Goal: Information Seeking & Learning: Compare options

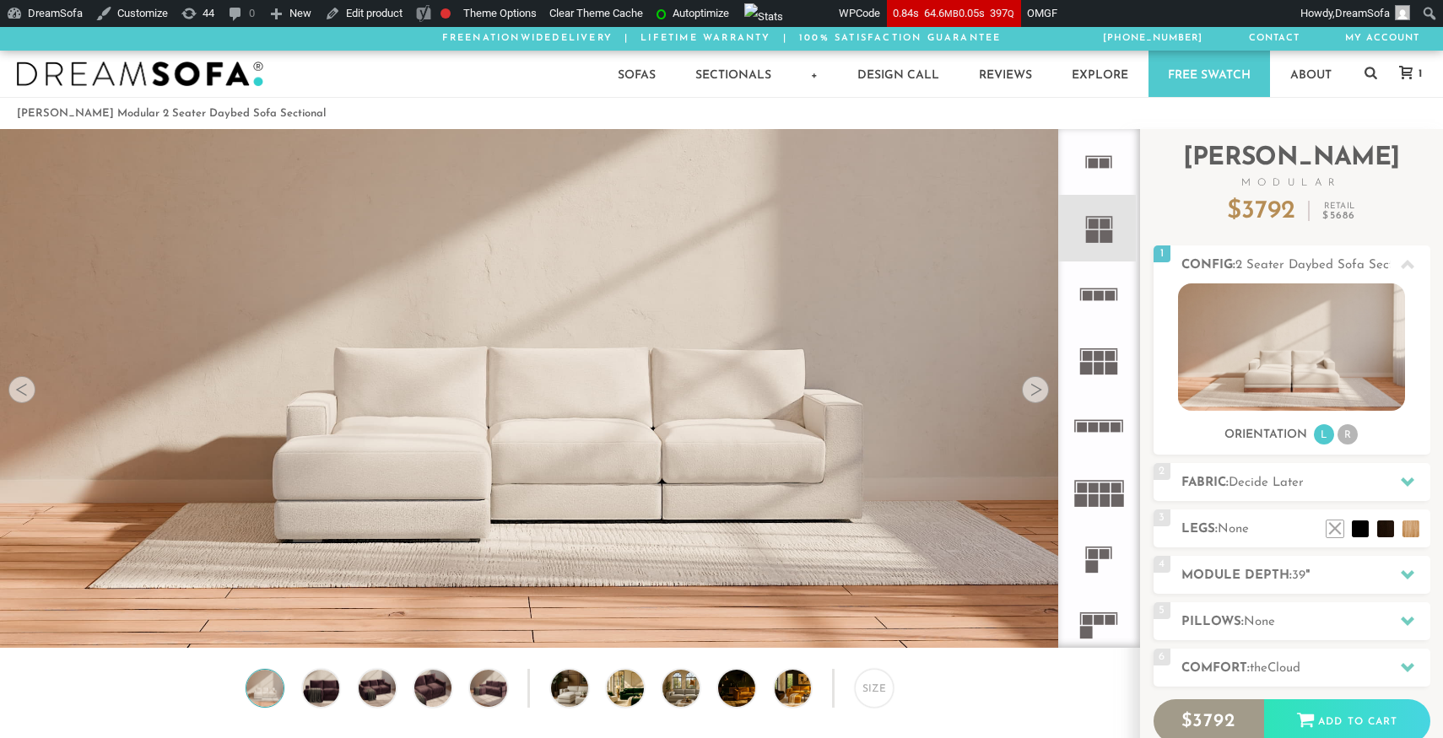
scroll to position [19211, 1443]
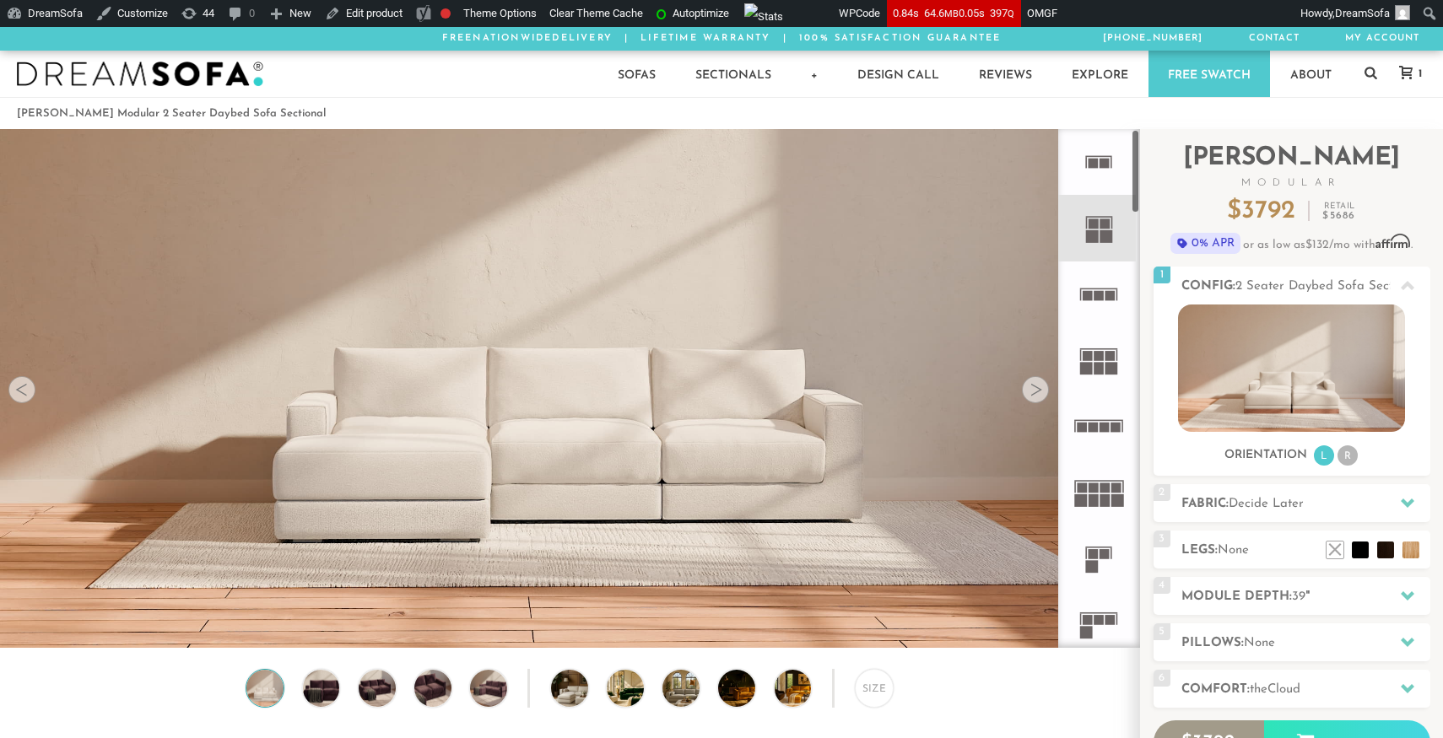
click at [1089, 423] on rect at bounding box center [1093, 428] width 10 height 10
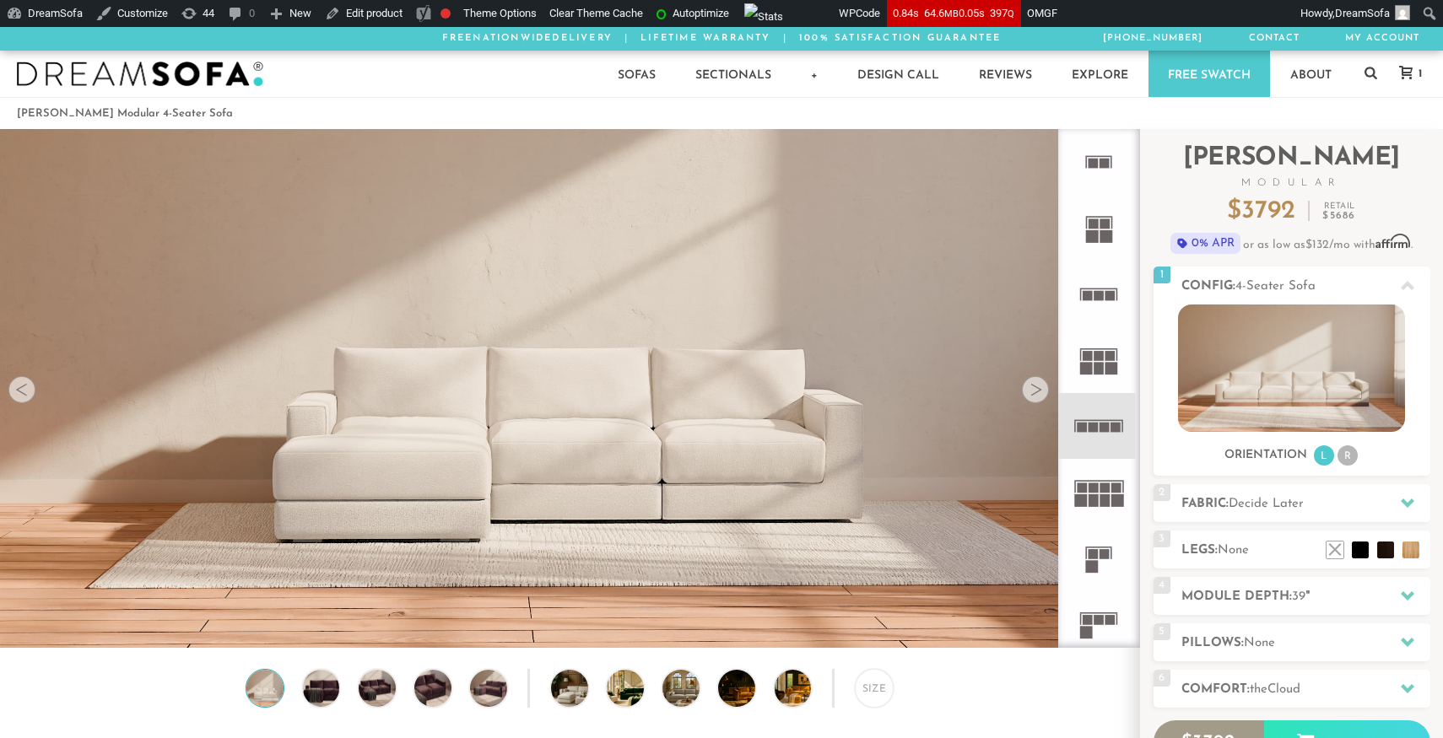
click at [1092, 297] on icon at bounding box center [1098, 295] width 66 height 66
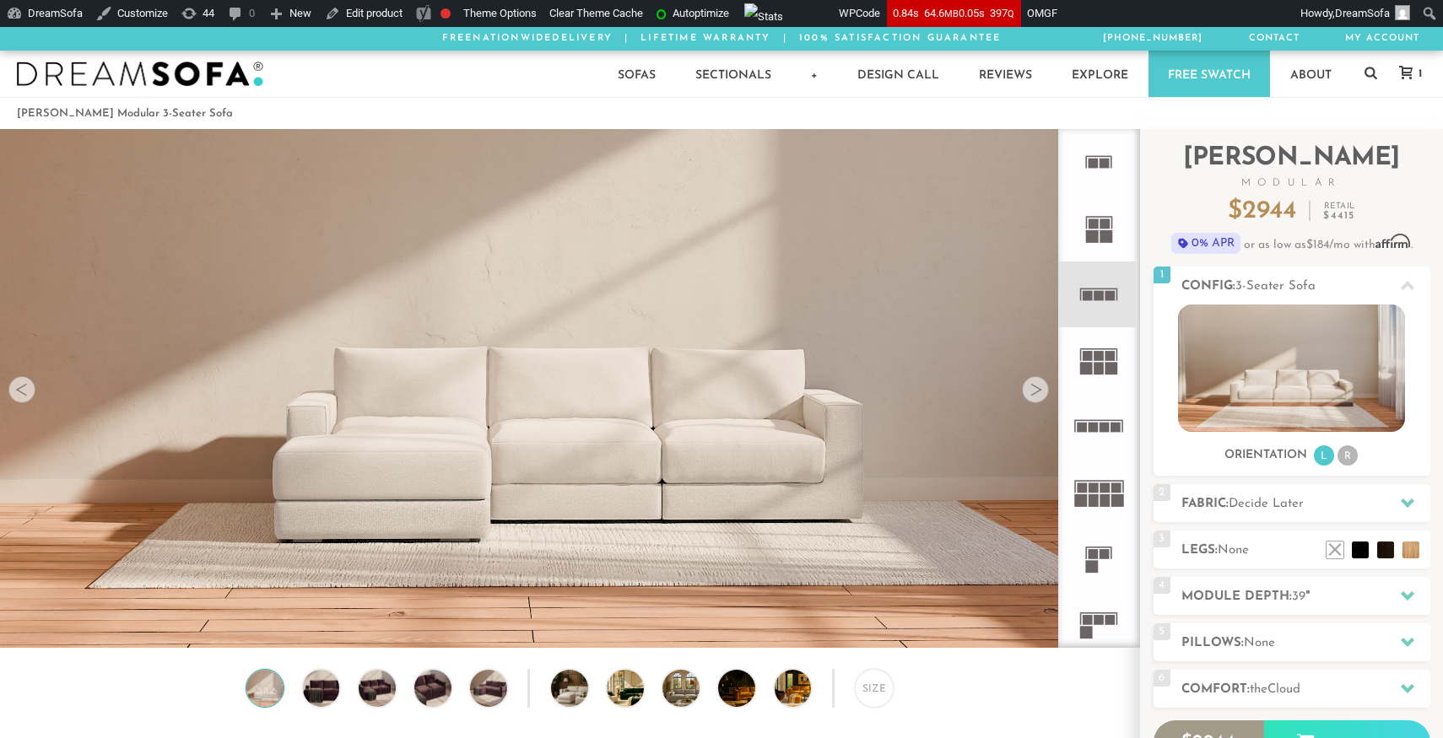
click at [1103, 236] on rect at bounding box center [1105, 236] width 13 height 13
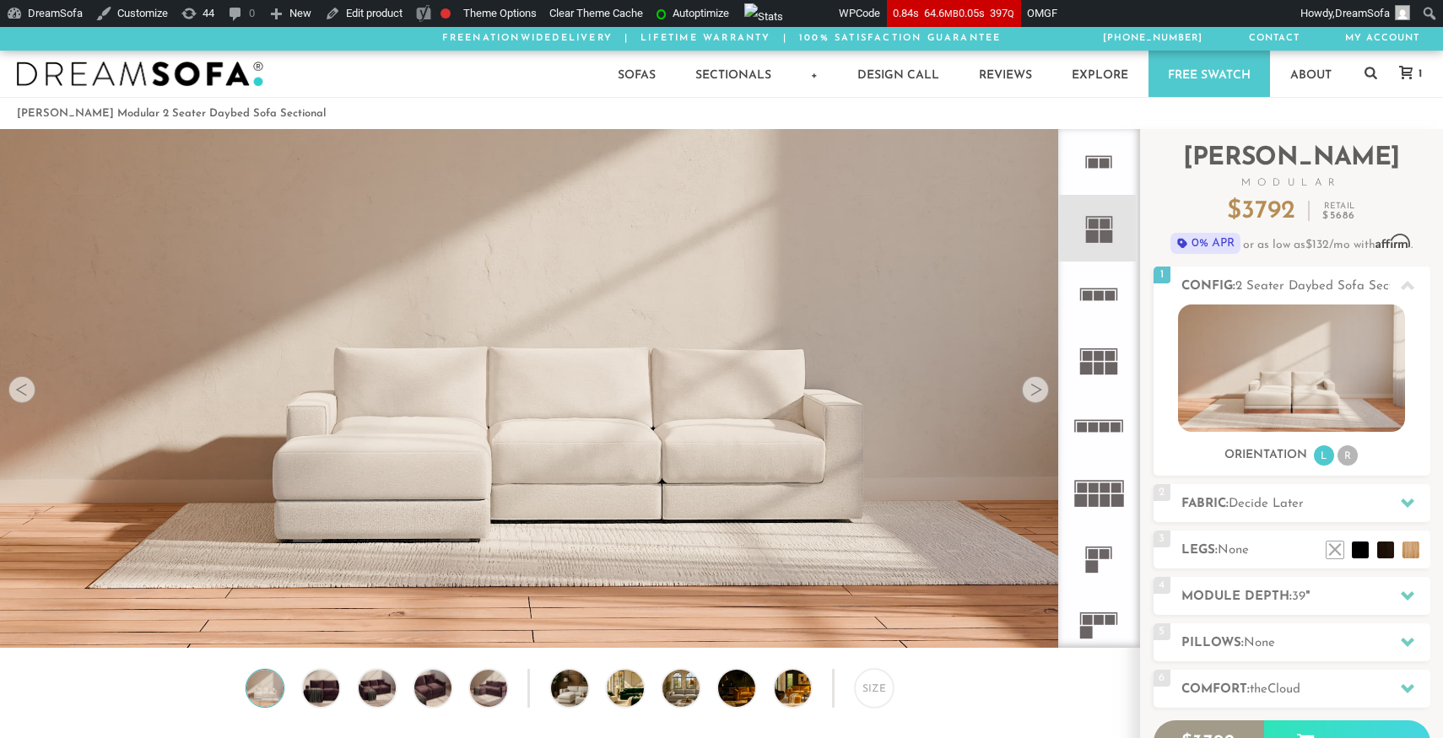
click at [591, 451] on img at bounding box center [569, 607] width 1139 height 1139
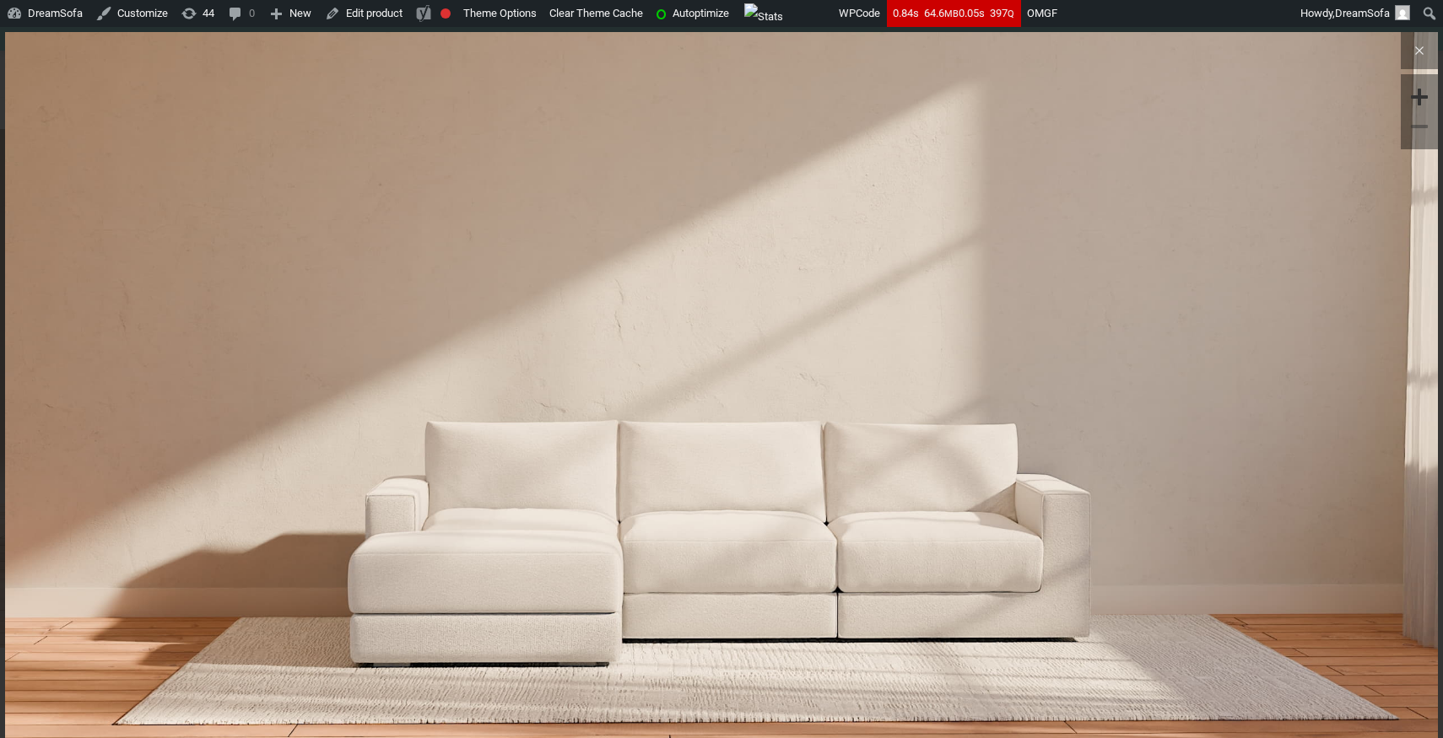
click at [1422, 53] on icon at bounding box center [1419, 50] width 20 height 20
